Goal: Information Seeking & Learning: Find specific fact

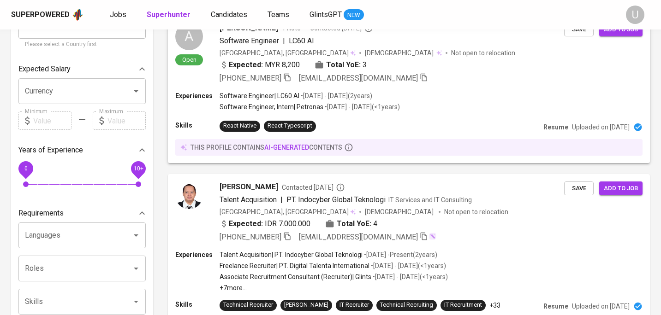
scroll to position [136, 0]
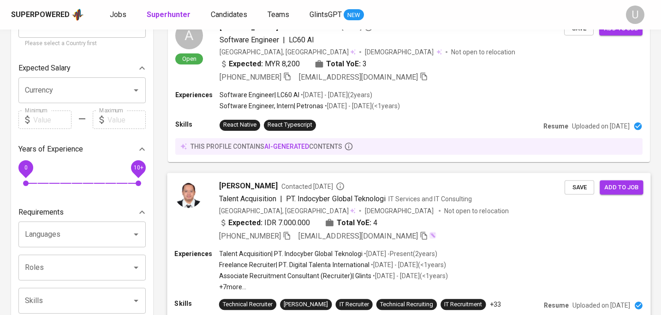
click at [291, 236] on icon "button" at bounding box center [287, 236] width 8 height 8
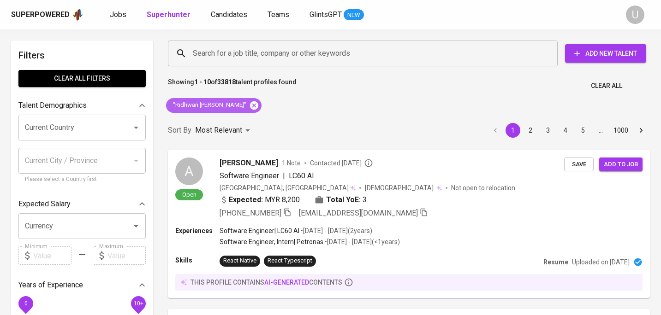
click at [252, 108] on icon at bounding box center [254, 105] width 8 height 8
click at [247, 58] on input "Search for a job title, company or other keywords" at bounding box center [364, 54] width 349 height 18
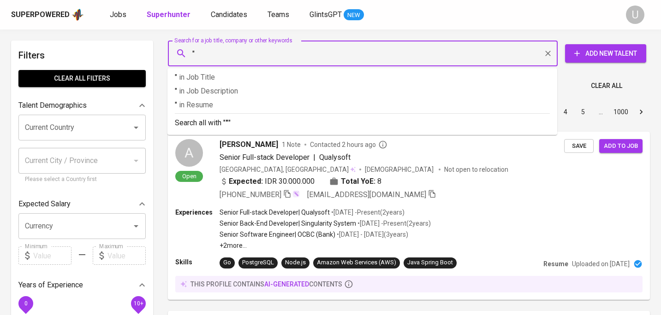
paste input "[PERSON_NAME]"
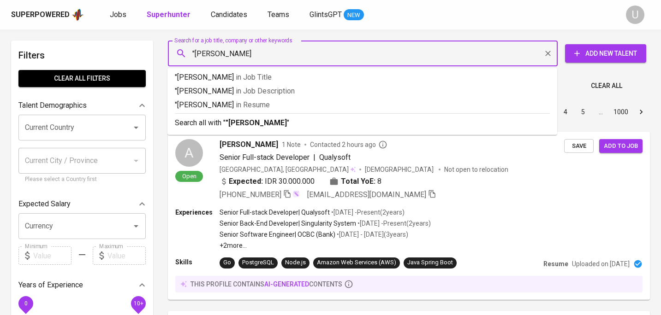
type input ""[PERSON_NAME]""
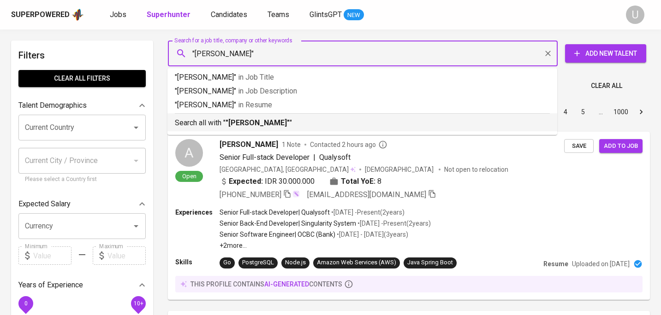
click at [268, 126] on b ""[PERSON_NAME]"" at bounding box center [258, 123] width 64 height 9
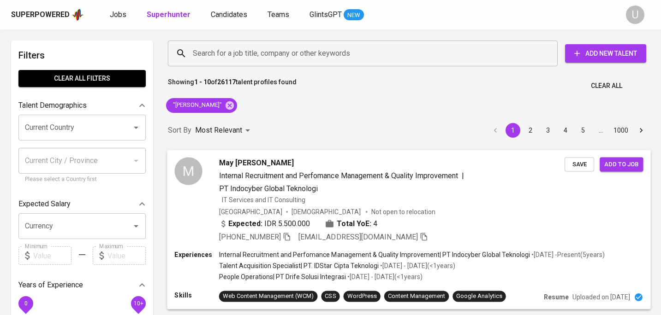
click at [283, 167] on span "May [PERSON_NAME]" at bounding box center [256, 162] width 75 height 11
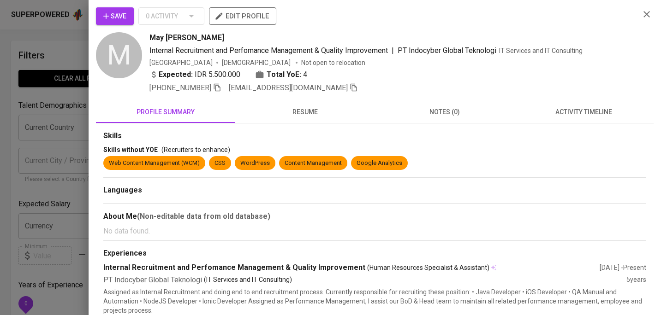
click at [313, 111] on span "resume" at bounding box center [305, 113] width 128 height 12
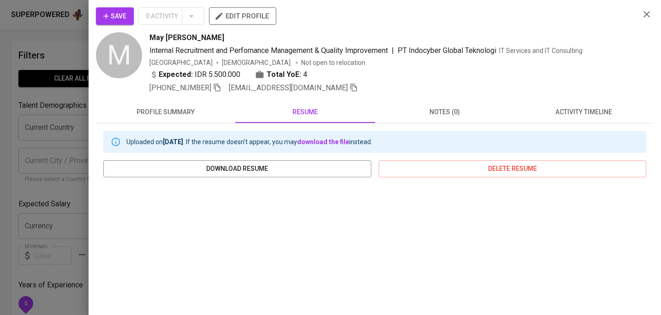
click at [217, 88] on icon "button" at bounding box center [217, 87] width 8 height 8
